Goal: Information Seeking & Learning: Find specific fact

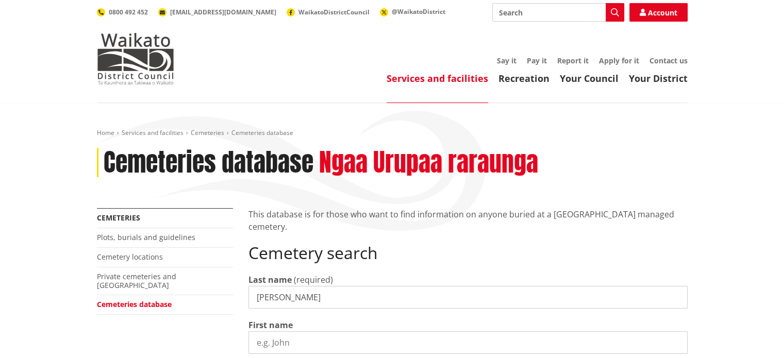
type input "[PERSON_NAME]"
click at [337, 340] on input "First name" at bounding box center [467, 342] width 439 height 23
type input "[PERSON_NAME]"
select select
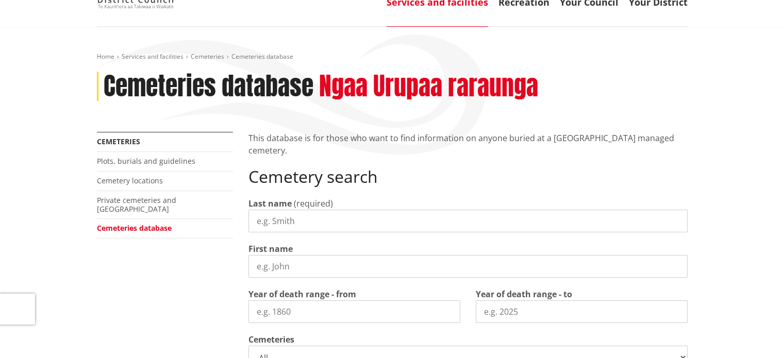
scroll to position [52, 0]
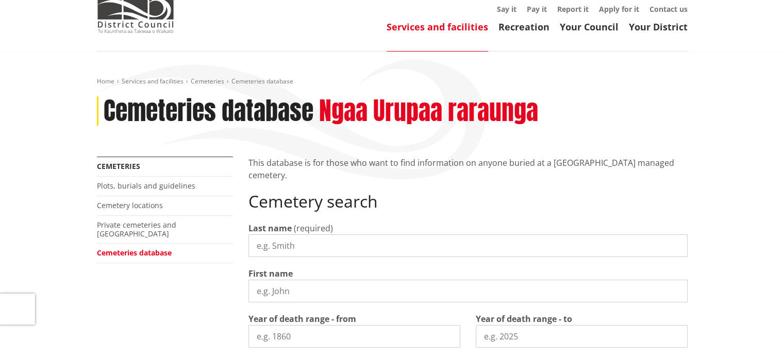
click at [307, 246] on input "Last name" at bounding box center [467, 246] width 439 height 23
type input "[PERSON_NAME]"
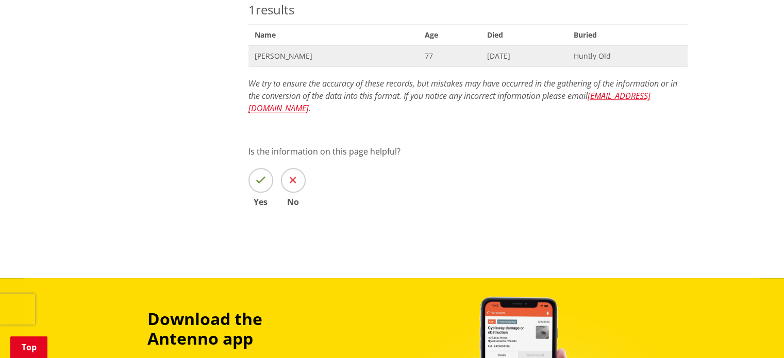
click at [505, 55] on span "[DATE]" at bounding box center [524, 56] width 74 height 10
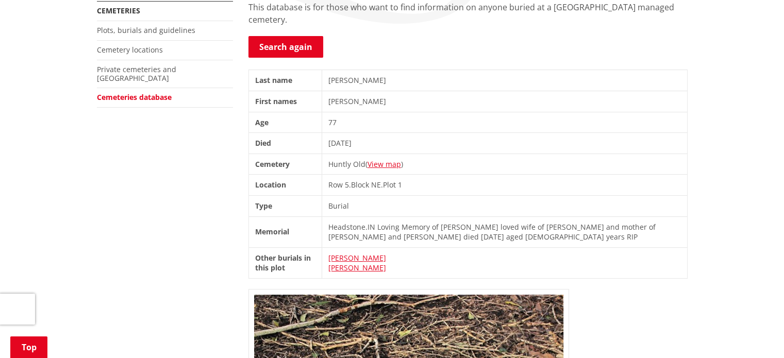
scroll to position [206, 0]
